Goal: Task Accomplishment & Management: Complete application form

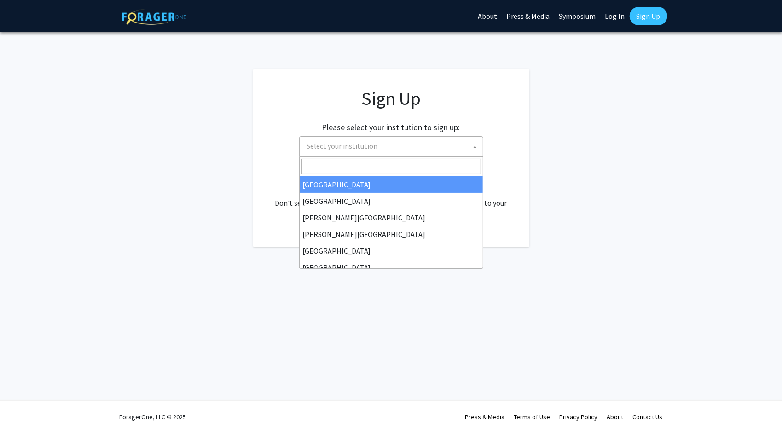
click at [437, 147] on span "Select your institution" at bounding box center [393, 146] width 180 height 19
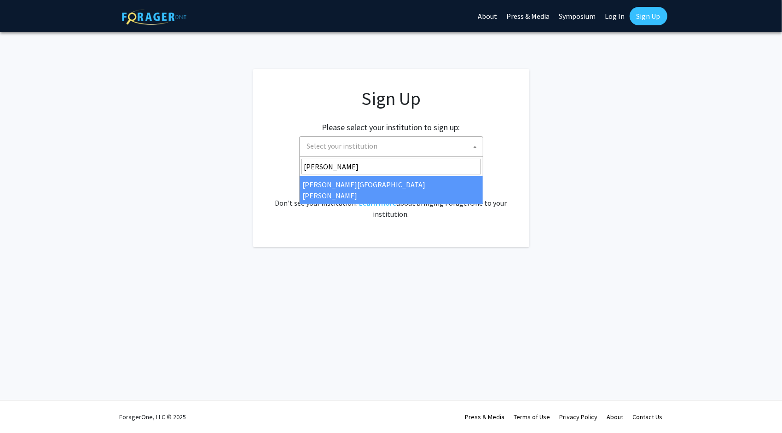
type input "johns"
select select "1"
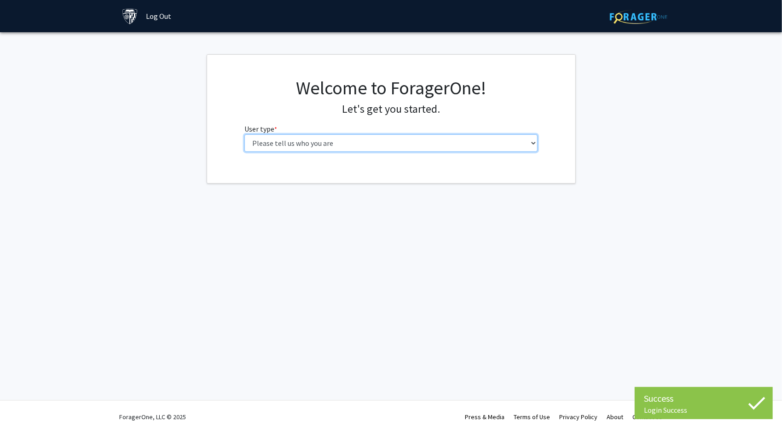
click at [417, 143] on select "Please tell us who you are Undergraduate Student Master's Student Doctoral Cand…" at bounding box center [390, 142] width 293 height 17
select select "1: undergrad"
click at [244, 134] on select "Please tell us who you are Undergraduate Student Master's Student Doctoral Cand…" at bounding box center [390, 142] width 293 height 17
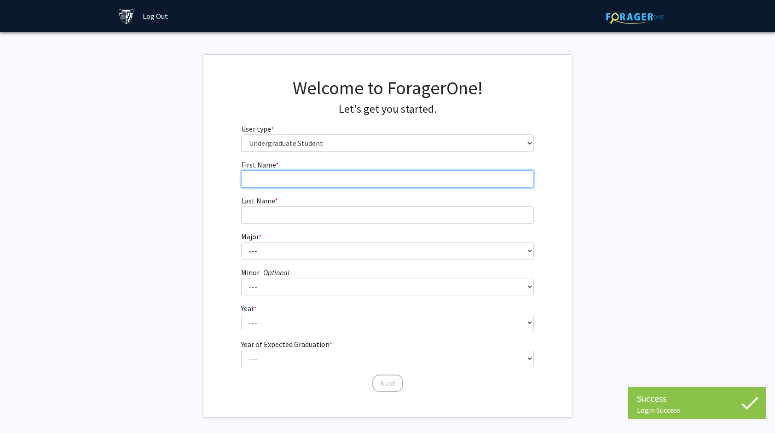
click at [412, 184] on input "First Name * required" at bounding box center [387, 178] width 293 height 17
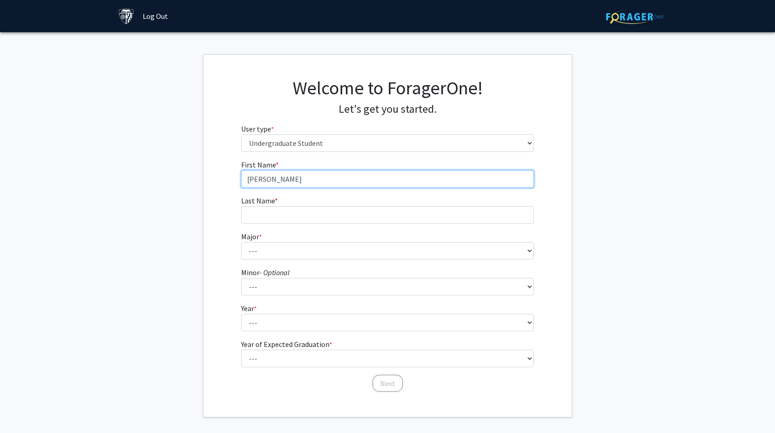
type input "[PERSON_NAME]"
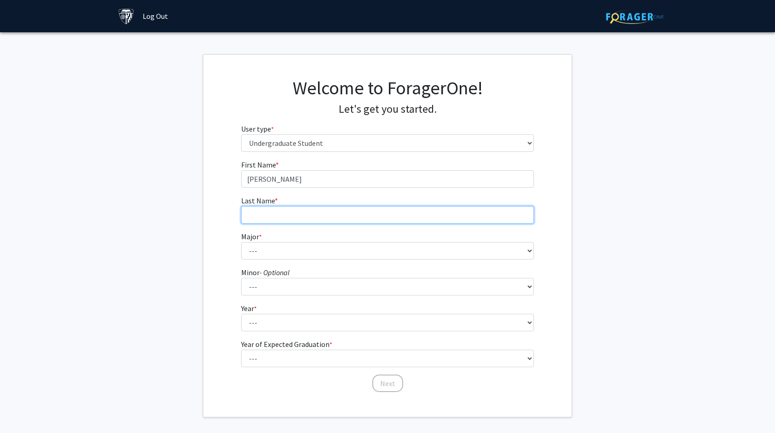
click at [404, 215] on input "Last Name * required" at bounding box center [387, 214] width 293 height 17
type input "Su"
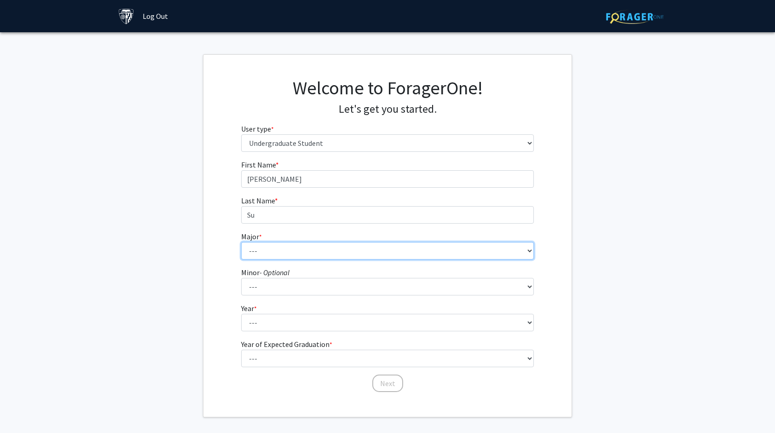
click at [385, 253] on select "--- Africana Studies Anthropology Applied Mathematics & Statistics Archaeology …" at bounding box center [387, 250] width 293 height 17
select select "39: 53"
click at [380, 253] on select "--- Africana Studies Anthropology Applied Mathematics & Statistics Archaeology …" at bounding box center [387, 250] width 293 height 17
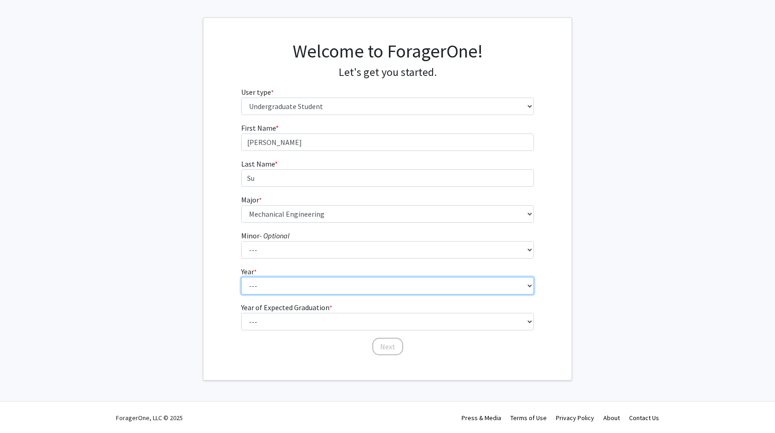
click at [338, 281] on select "--- First-year Sophomore Junior Senior Postbaccalaureate Certificate" at bounding box center [387, 285] width 293 height 17
click at [241, 277] on select "--- First-year Sophomore Junior Senior Postbaccalaureate Certificate" at bounding box center [387, 285] width 293 height 17
click at [328, 286] on select "--- First-year Sophomore Junior Senior Postbaccalaureate Certificate" at bounding box center [387, 285] width 293 height 17
select select "1: first-year"
click at [241, 277] on select "--- First-year Sophomore Junior Senior Postbaccalaureate Certificate" at bounding box center [387, 285] width 293 height 17
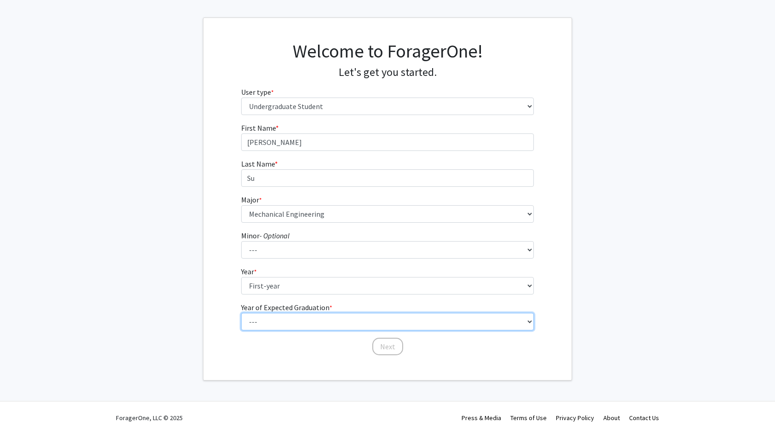
click at [314, 322] on select "--- 2025 2026 2027 2028 2029 2030 2031 2032 2033 2034" at bounding box center [387, 321] width 293 height 17
select select "5: 2029"
click at [241, 313] on select "--- 2025 2026 2027 2028 2029 2030 2031 2032 2033 2034" at bounding box center [387, 321] width 293 height 17
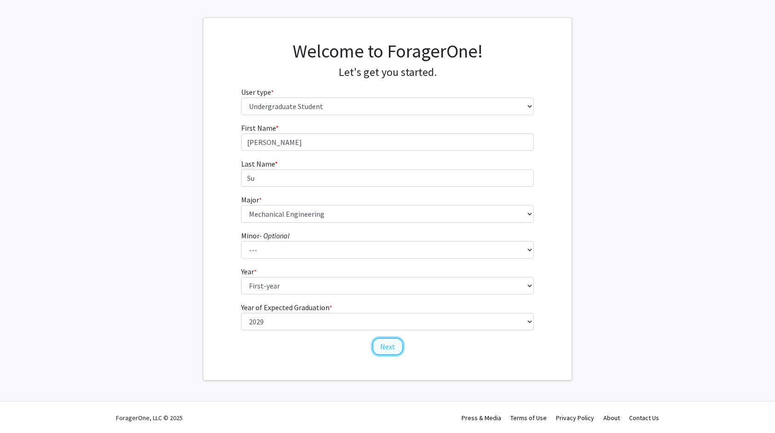
click at [388, 346] on button "Next" at bounding box center [387, 346] width 31 height 17
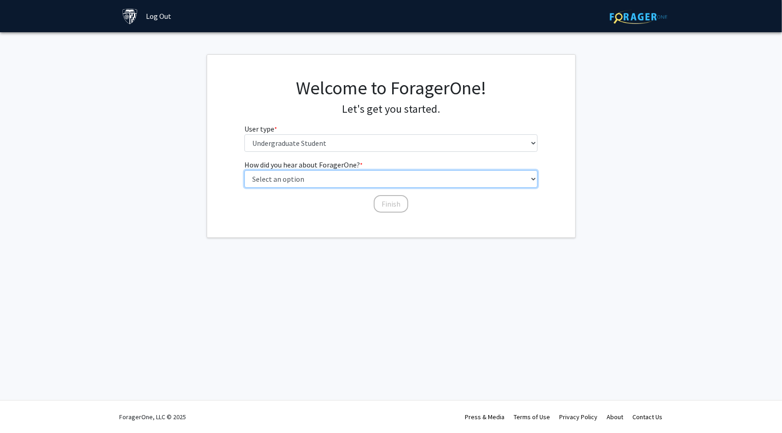
click at [382, 181] on select "Select an option Peer/student recommendation Faculty/staff recommendation Unive…" at bounding box center [390, 178] width 293 height 17
select select "3: university_website"
click at [244, 170] on select "Select an option Peer/student recommendation Faculty/staff recommendation Unive…" at bounding box center [390, 178] width 293 height 17
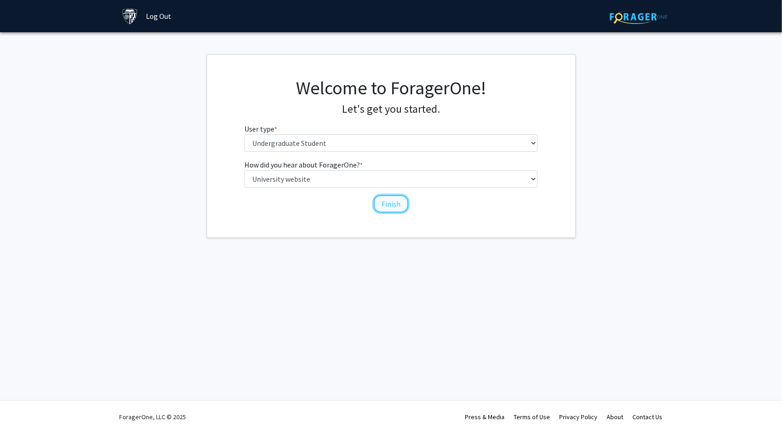
click at [394, 197] on button "Finish" at bounding box center [391, 203] width 35 height 17
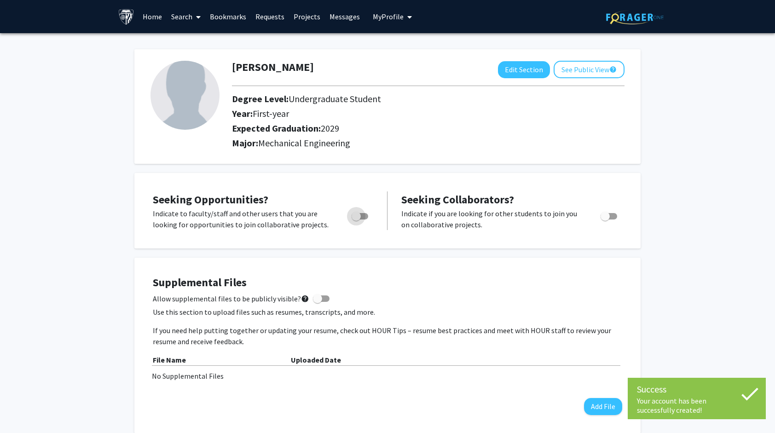
click at [360, 216] on span "Toggle" at bounding box center [356, 216] width 9 height 9
click at [356, 220] on input "Are you actively seeking opportunities?" at bounding box center [356, 220] width 0 height 0
checkbox input "true"
